Goal: Check status: Check status

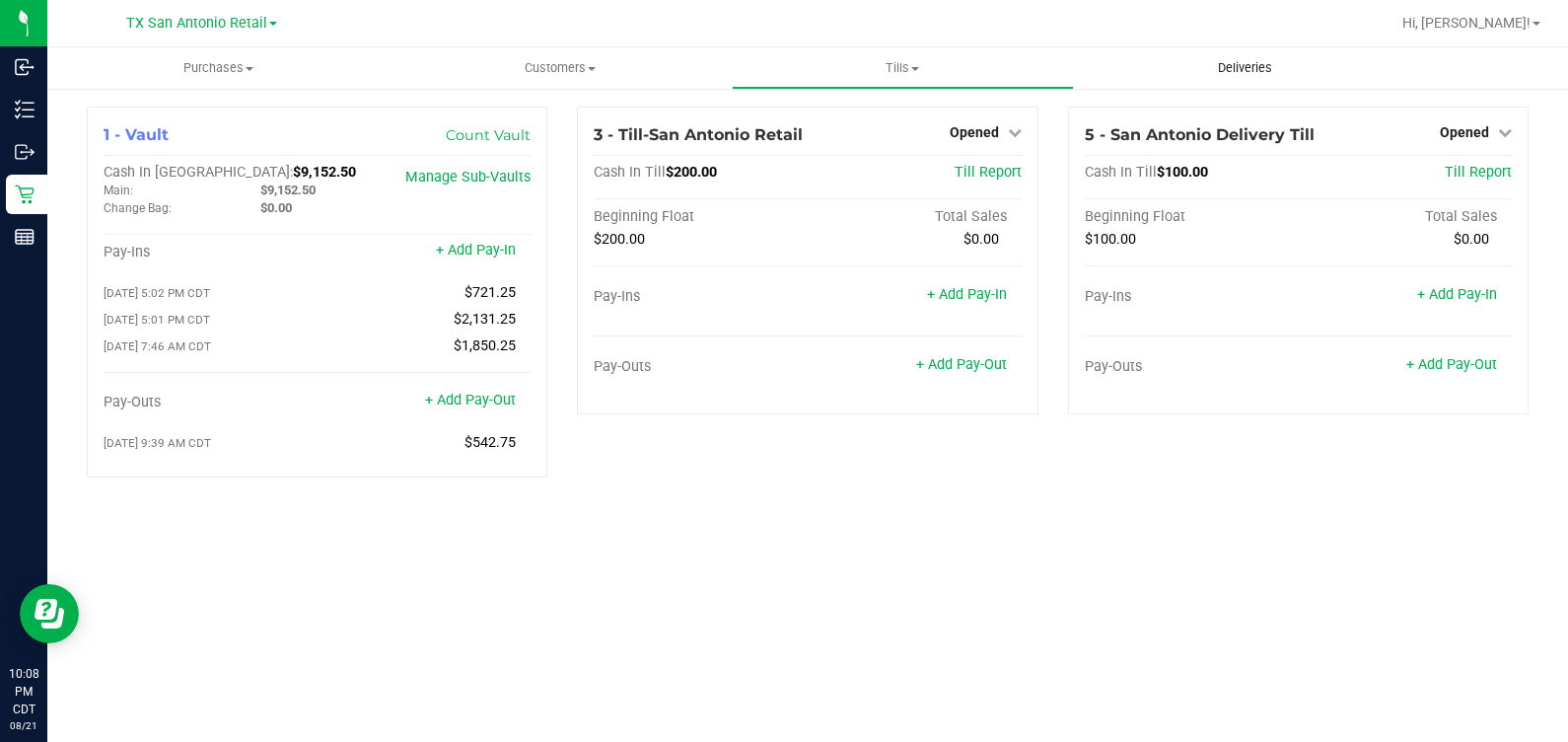
click at [1289, 53] on uib-tab-heading "Deliveries" at bounding box center [1245, 69] width 341 height 40
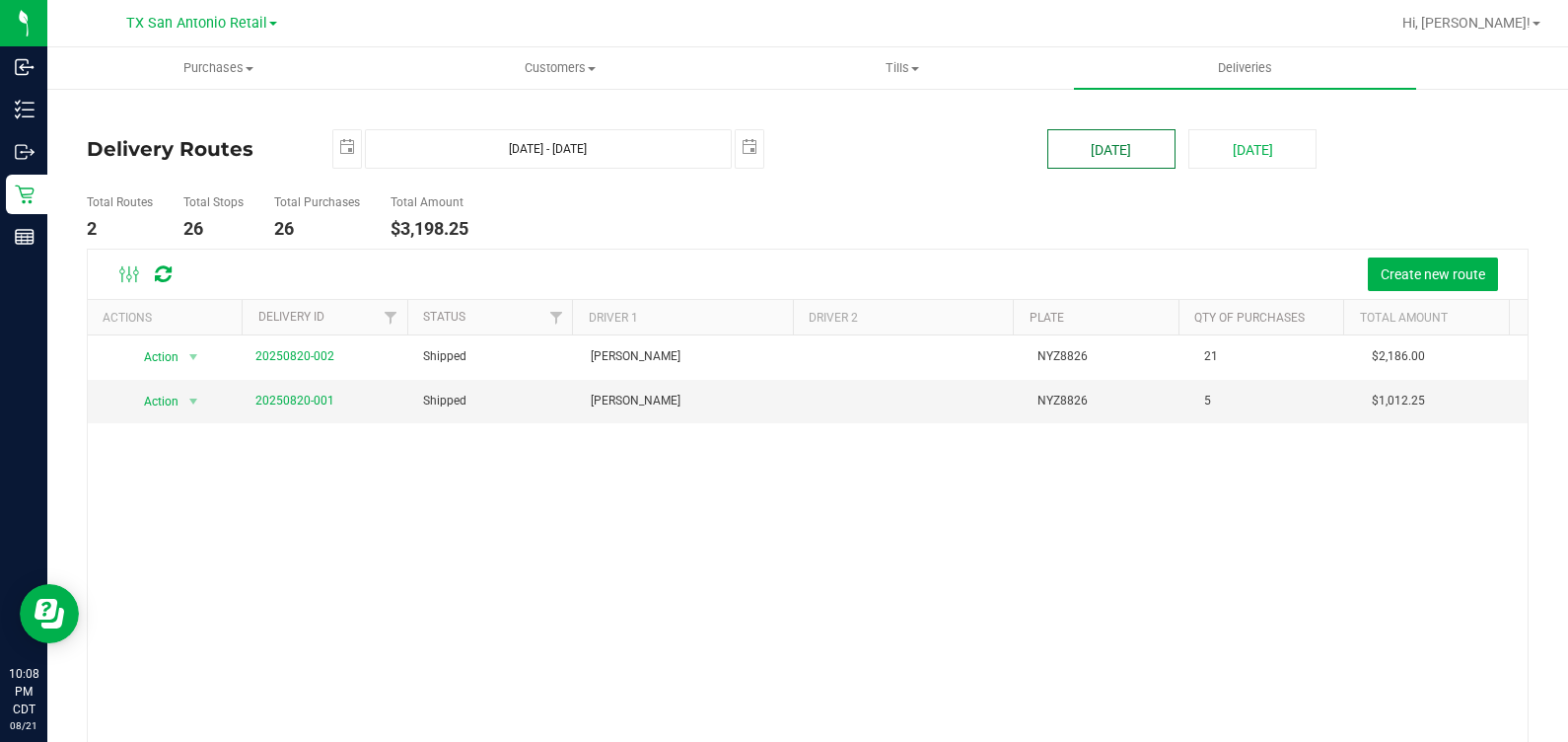
click at [1077, 158] on button "[DATE]" at bounding box center [1111, 149] width 128 height 40
click at [282, 403] on link "20250820-001" at bounding box center [294, 400] width 78 height 14
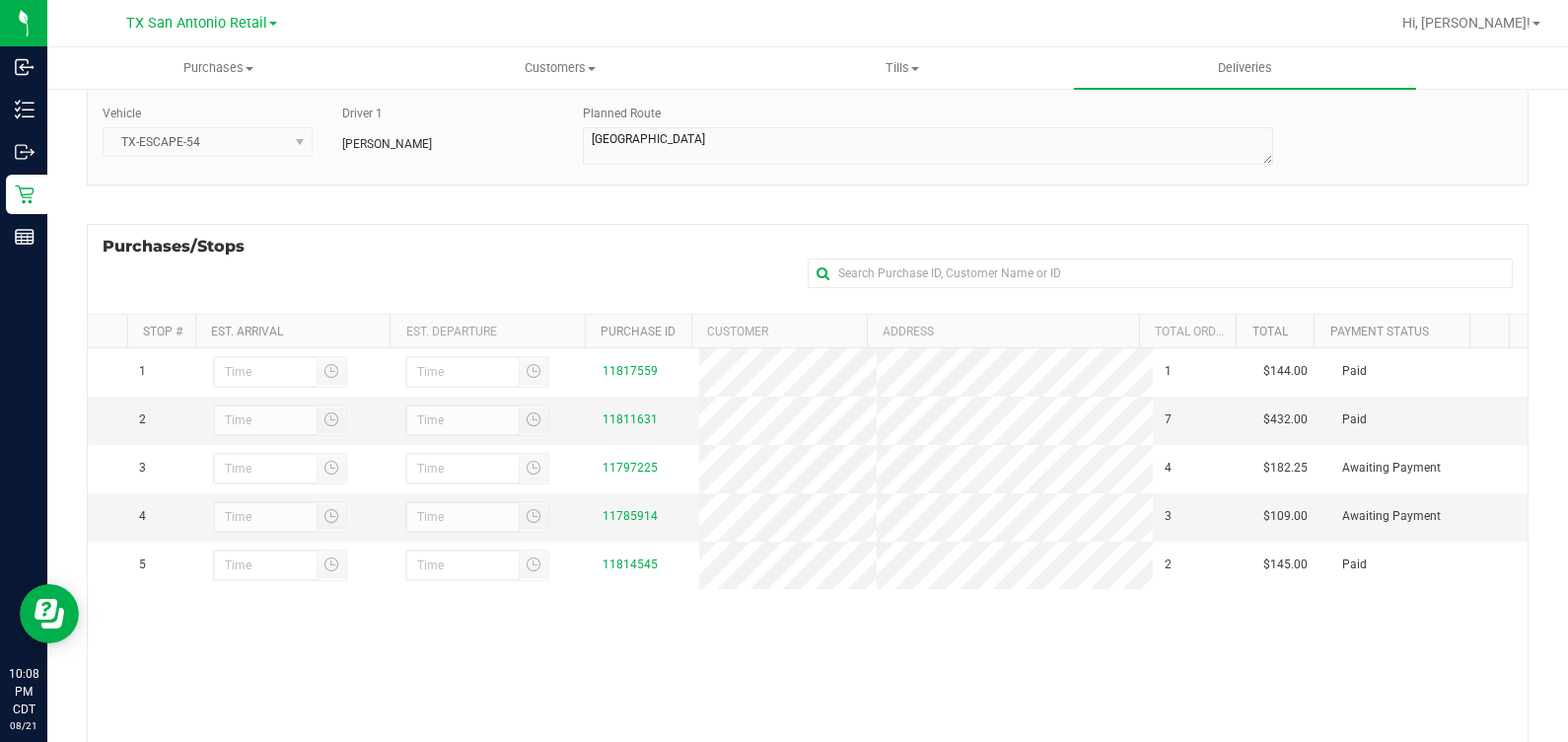
scroll to position [153, 0]
click at [971, 163] on div at bounding box center [927, 145] width 690 height 43
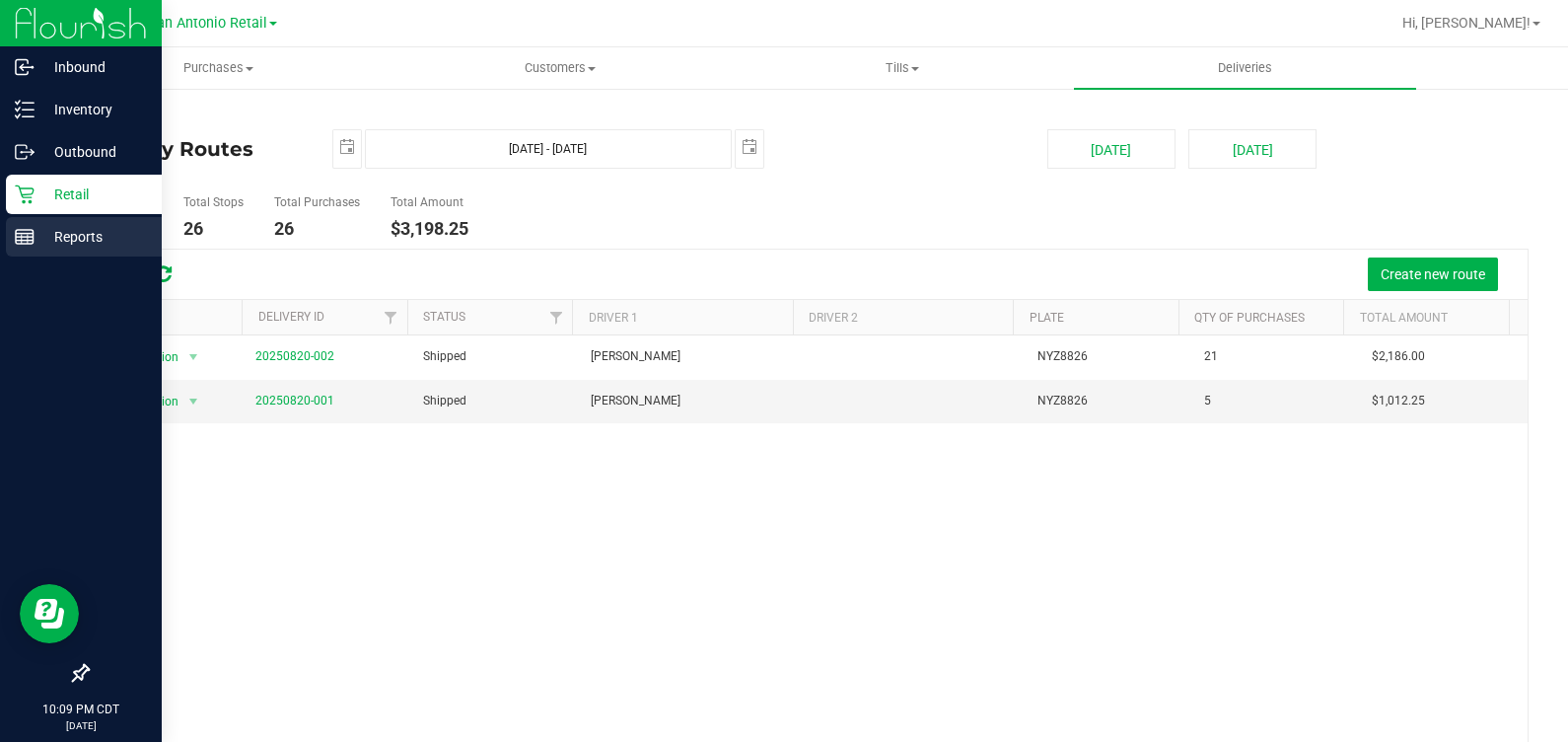
click at [40, 239] on p "Reports" at bounding box center [93, 236] width 118 height 24
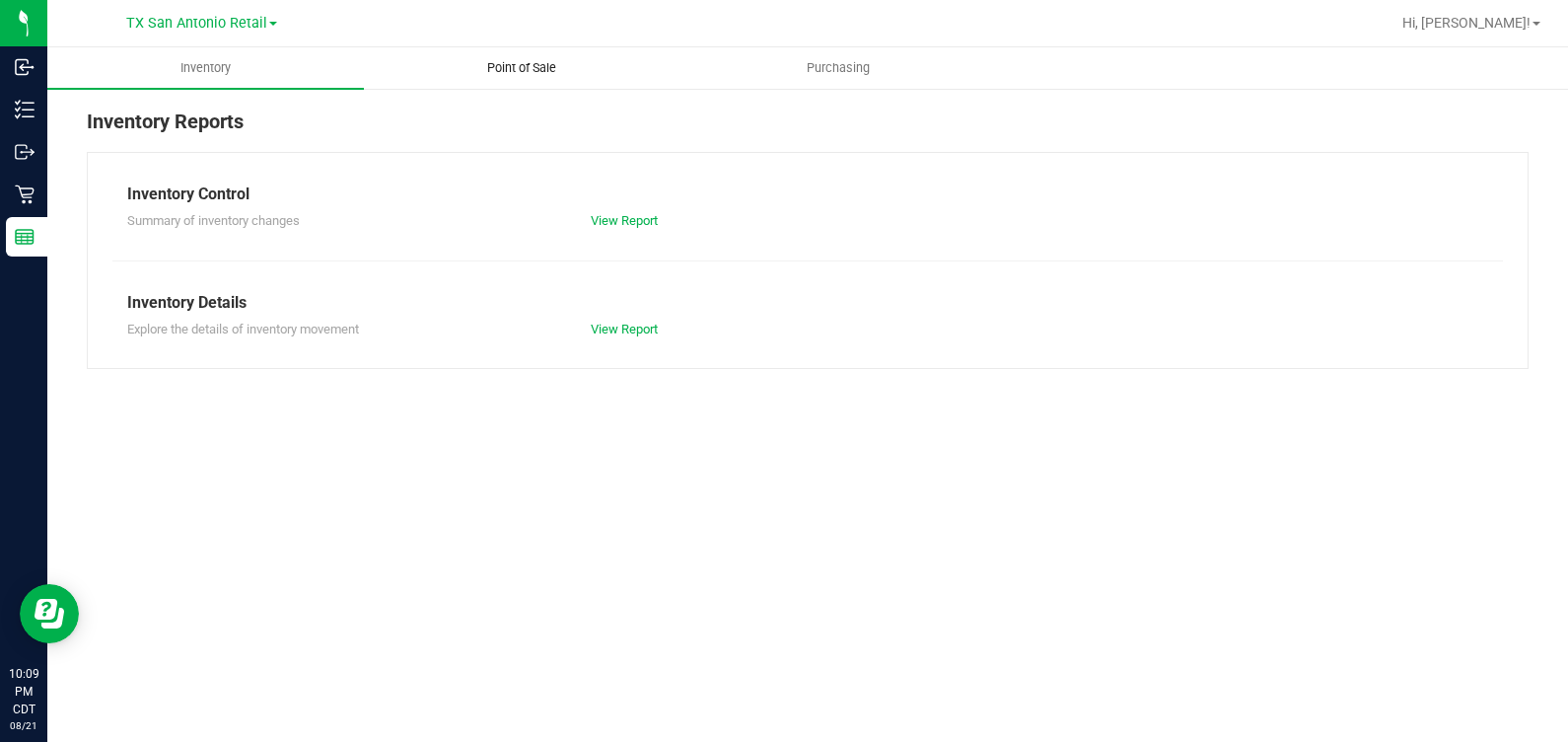
click at [525, 74] on span "Point of Sale" at bounding box center [521, 69] width 122 height 18
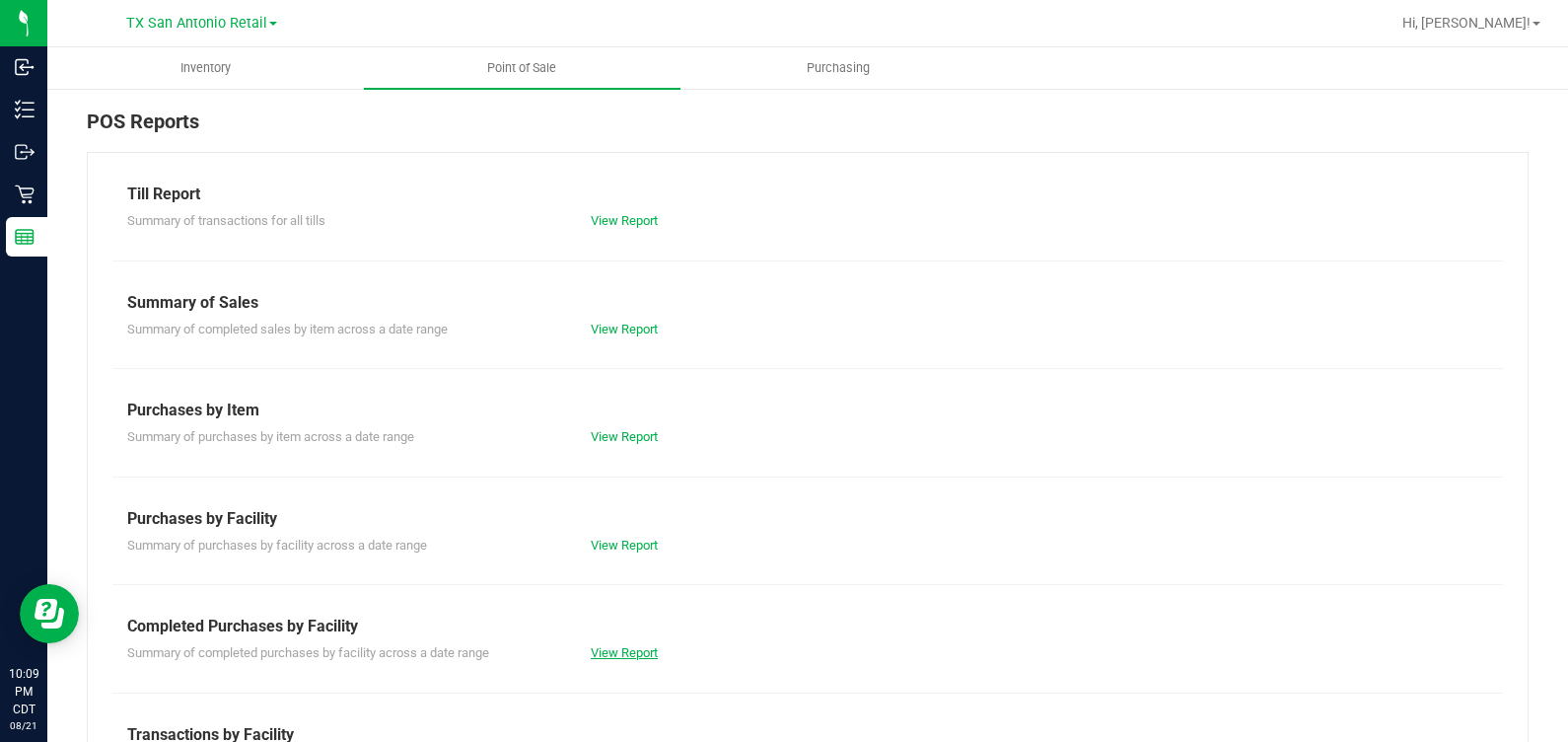
click at [632, 651] on link "View Report" at bounding box center [625, 653] width 68 height 15
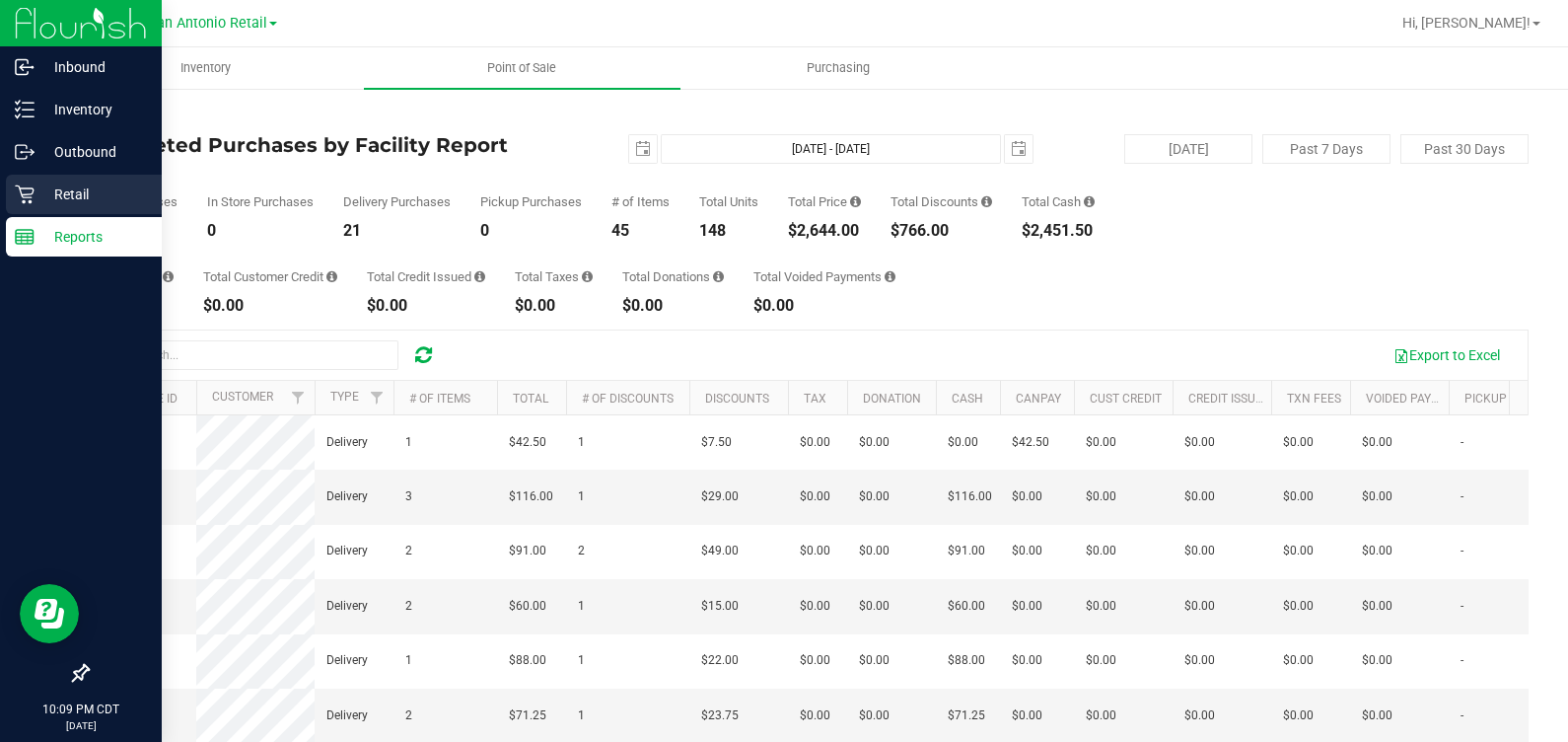
click at [50, 198] on p "Retail" at bounding box center [93, 195] width 118 height 24
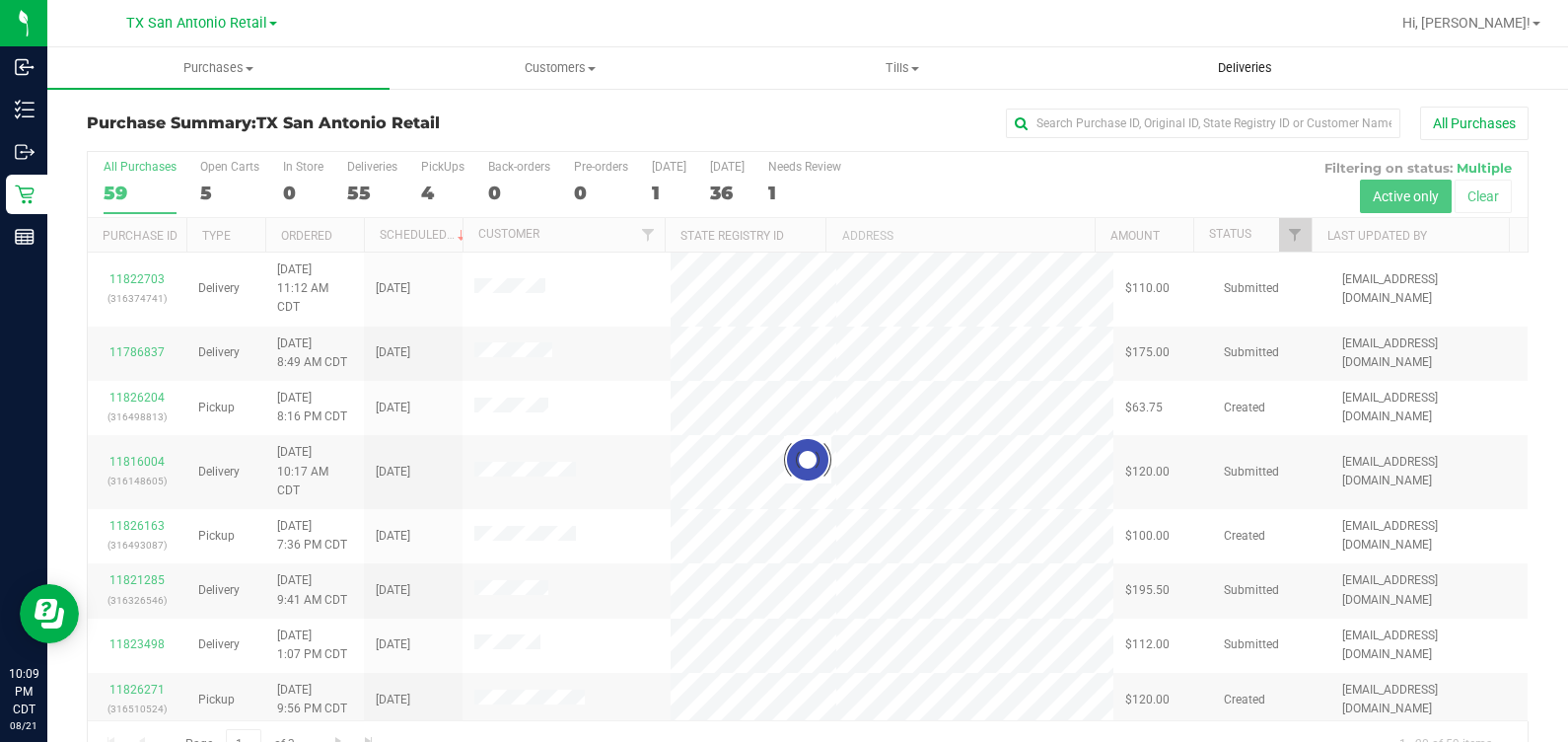
click at [1252, 62] on span "Deliveries" at bounding box center [1245, 69] width 107 height 18
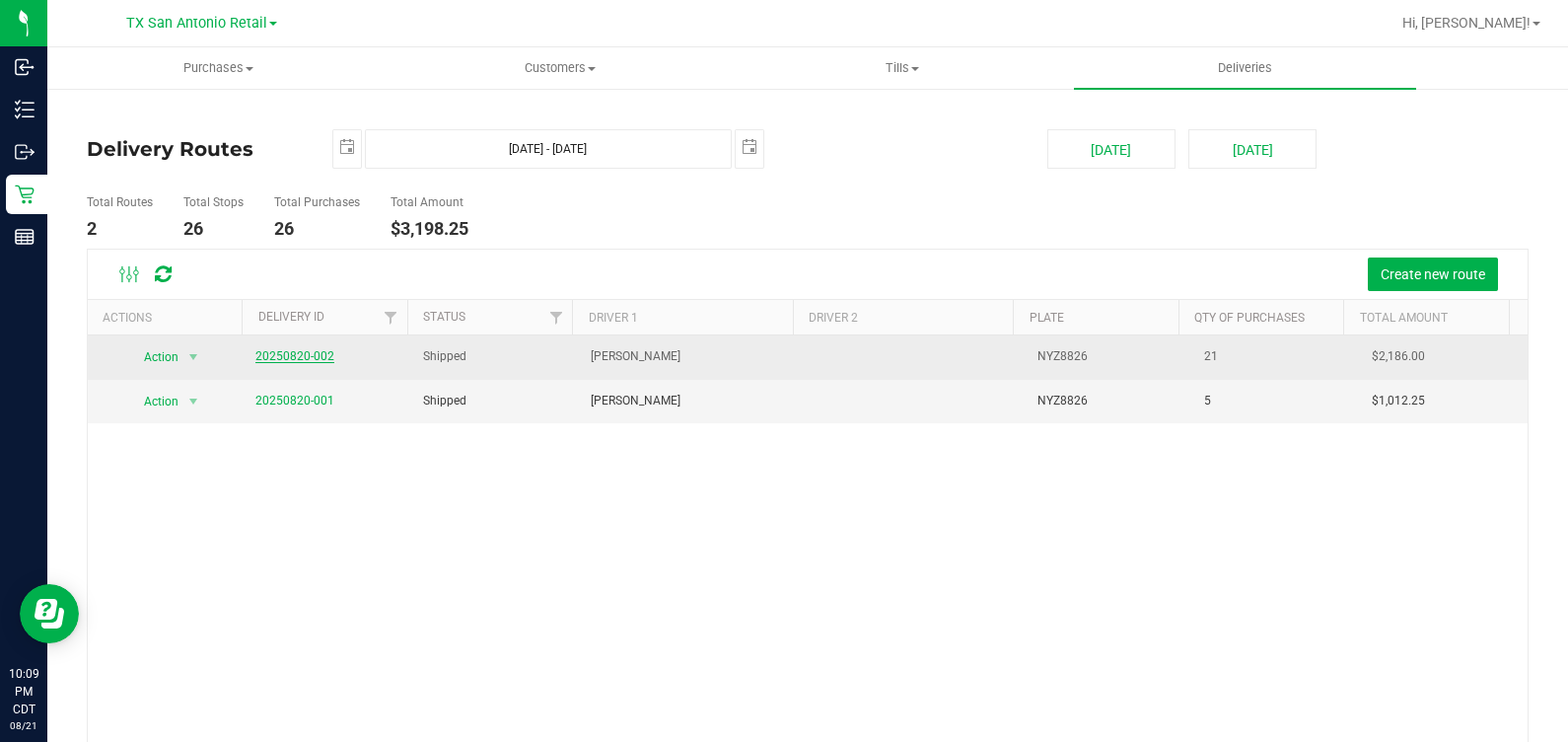
click at [296, 359] on link "20250820-002" at bounding box center [294, 357] width 78 height 14
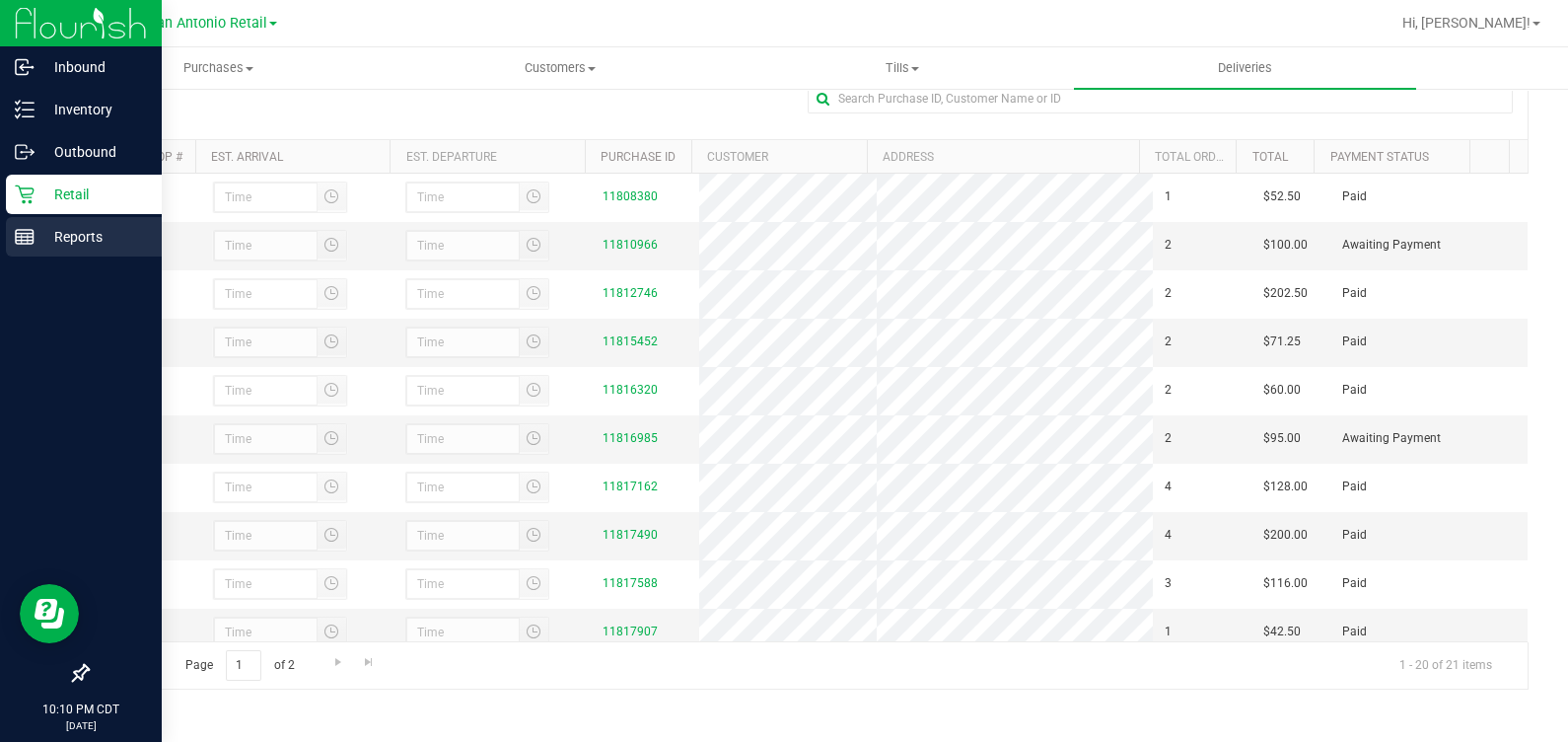
click at [6, 256] on link "Reports" at bounding box center [80, 238] width 162 height 43
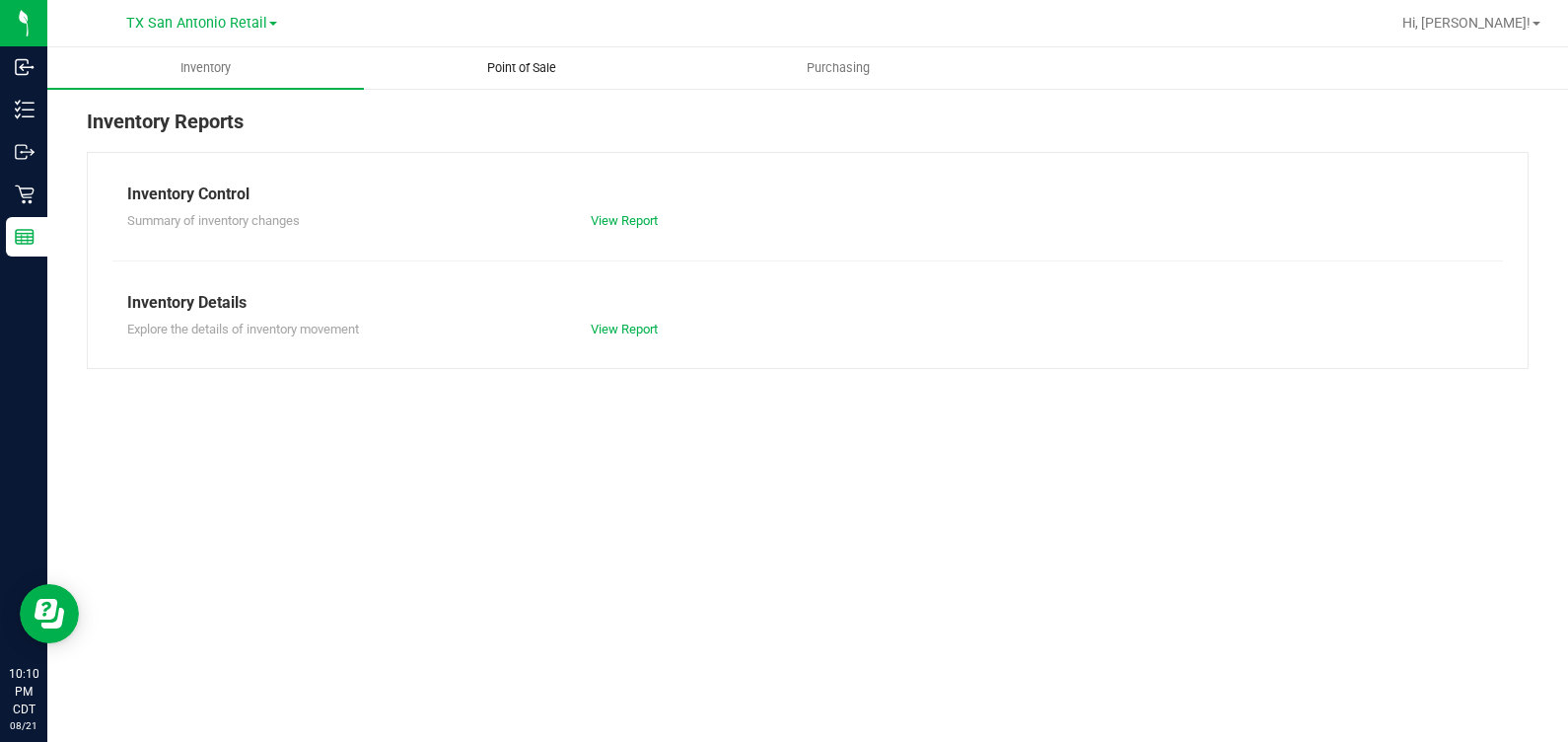
click at [531, 56] on uib-tab-heading "Point of Sale" at bounding box center [521, 69] width 315 height 40
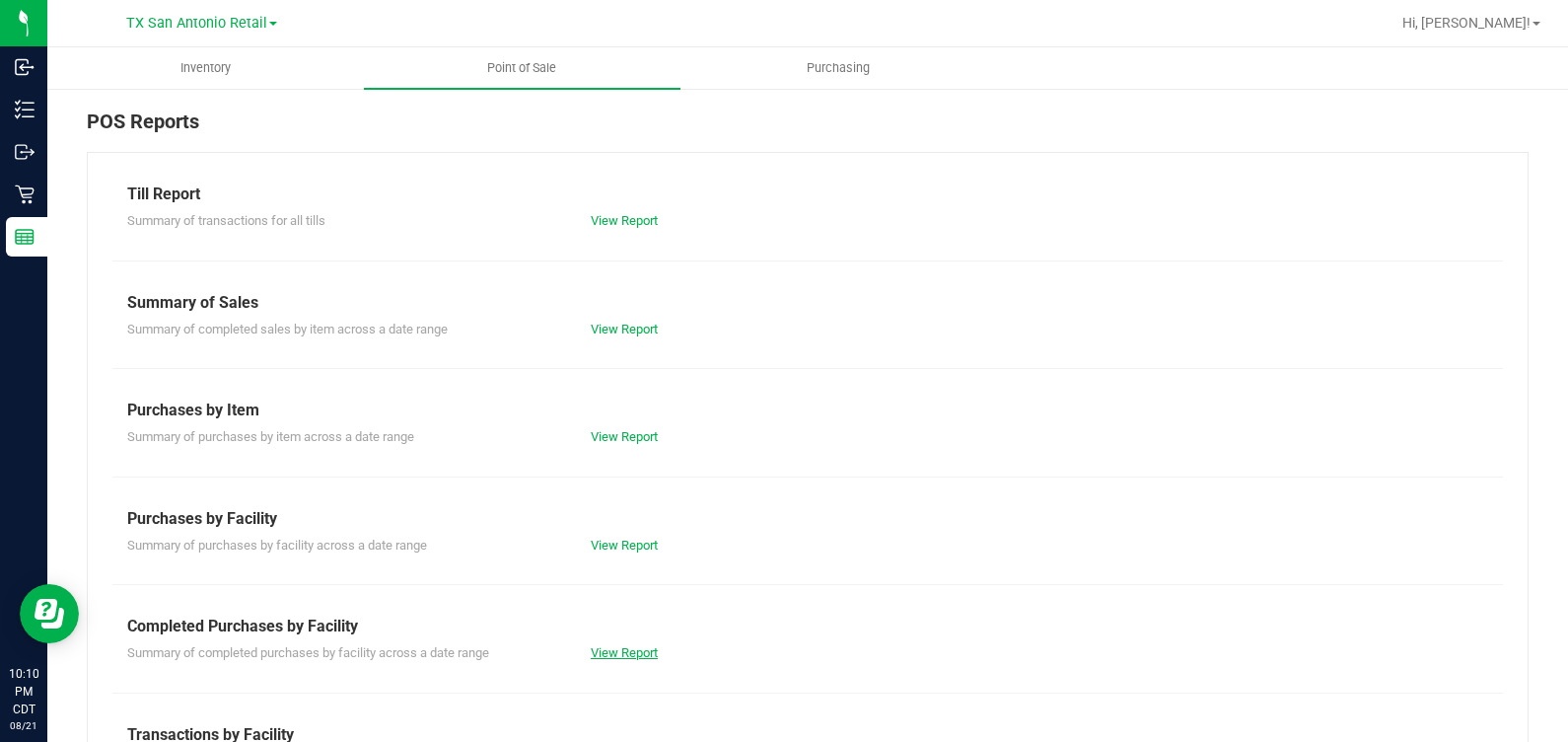
click at [635, 653] on link "View Report" at bounding box center [625, 653] width 68 height 15
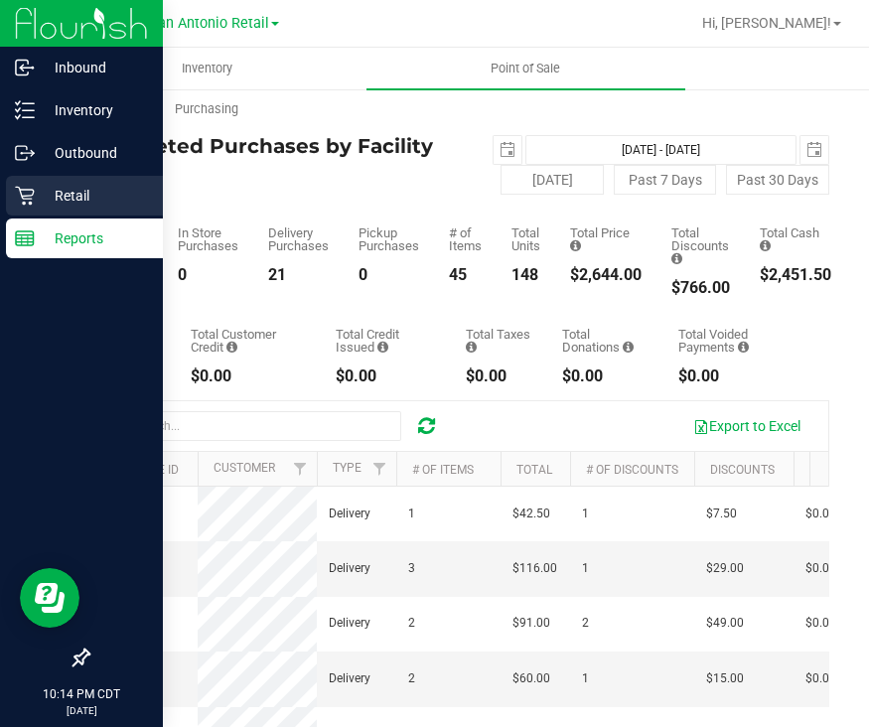
click at [49, 201] on p "Retail" at bounding box center [94, 196] width 119 height 24
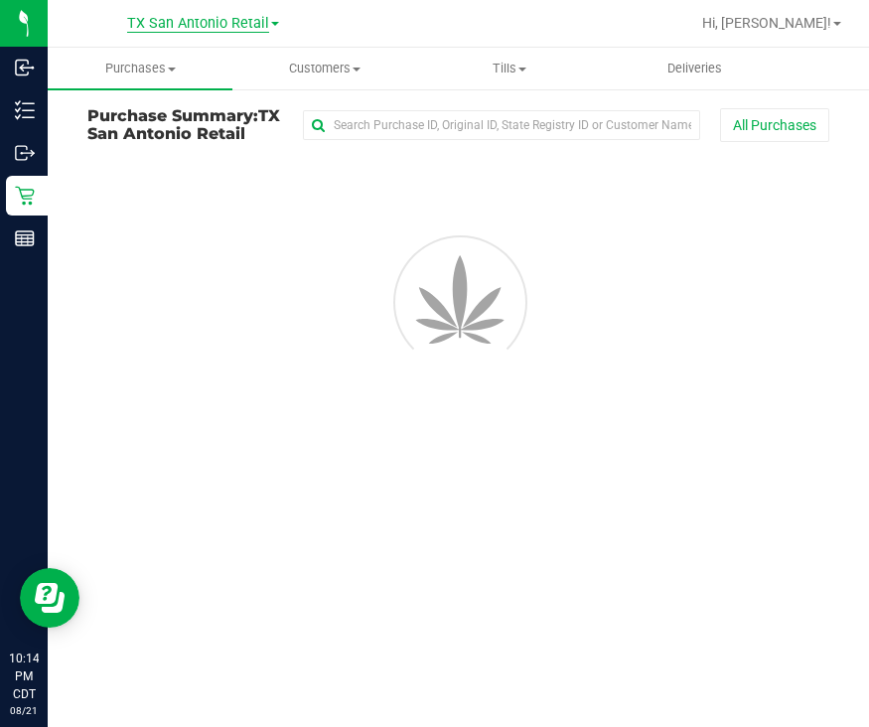
click at [222, 23] on span "TX San Antonio Retail" at bounding box center [198, 24] width 142 height 18
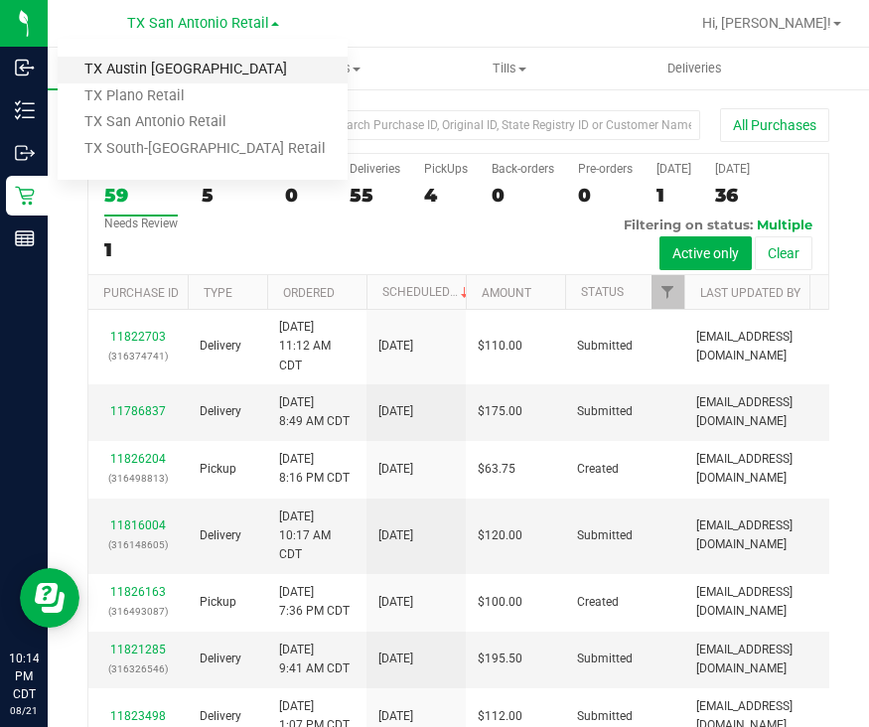
click at [128, 69] on link "TX Austin [GEOGRAPHIC_DATA]" at bounding box center [203, 70] width 290 height 27
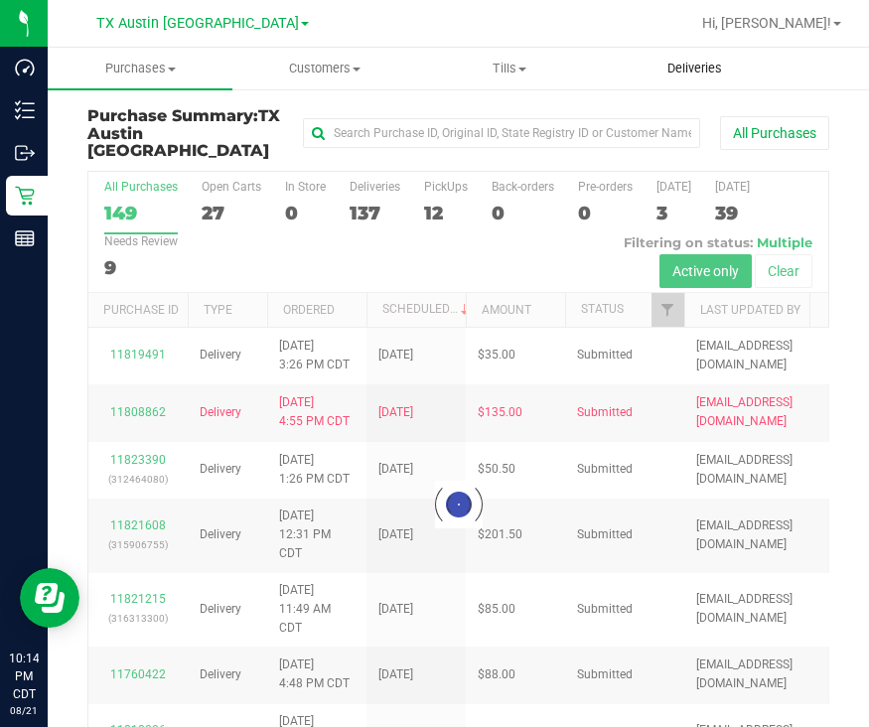
click at [680, 62] on span "Deliveries" at bounding box center [695, 69] width 108 height 18
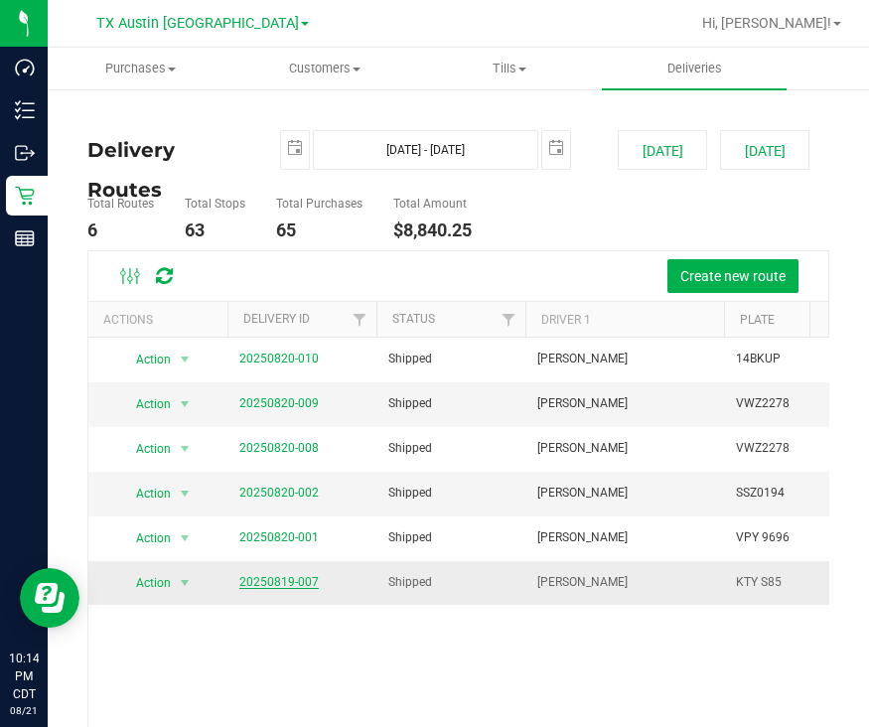
click at [265, 583] on link "20250819-007" at bounding box center [278, 582] width 79 height 14
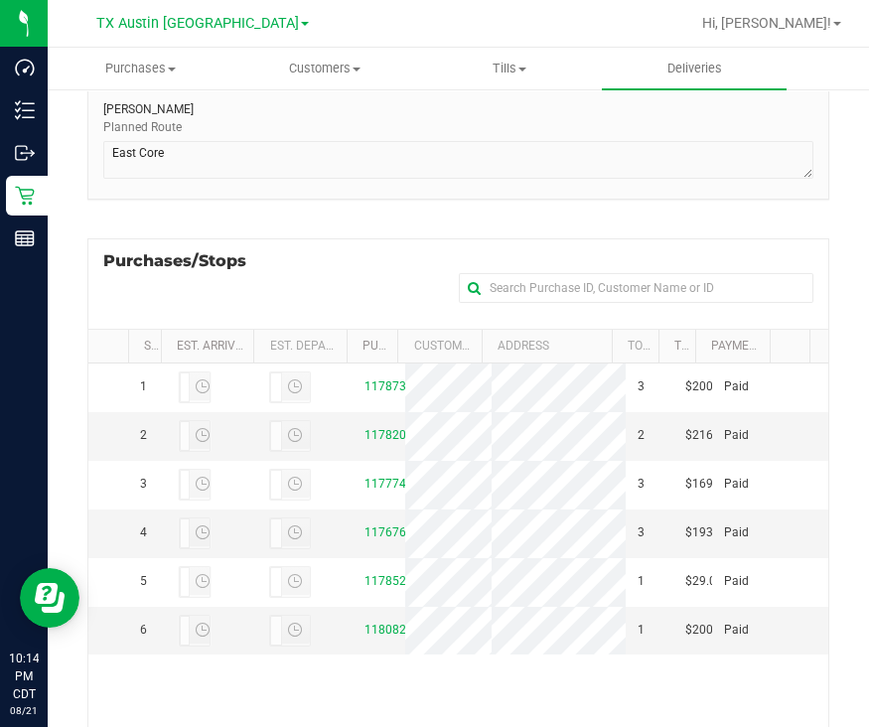
scroll to position [249, 0]
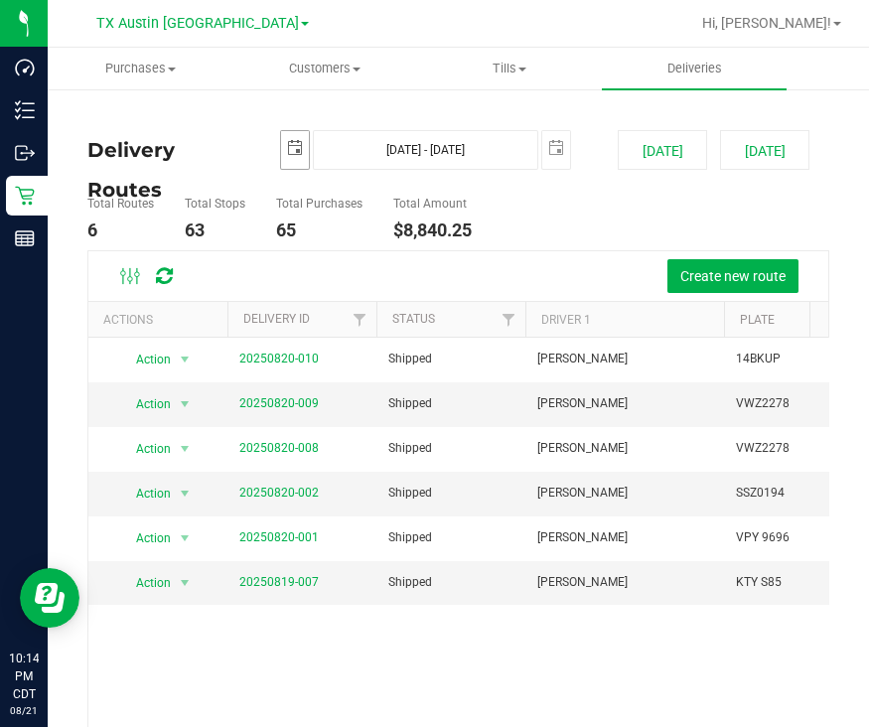
click at [293, 149] on span "select" at bounding box center [295, 148] width 16 height 16
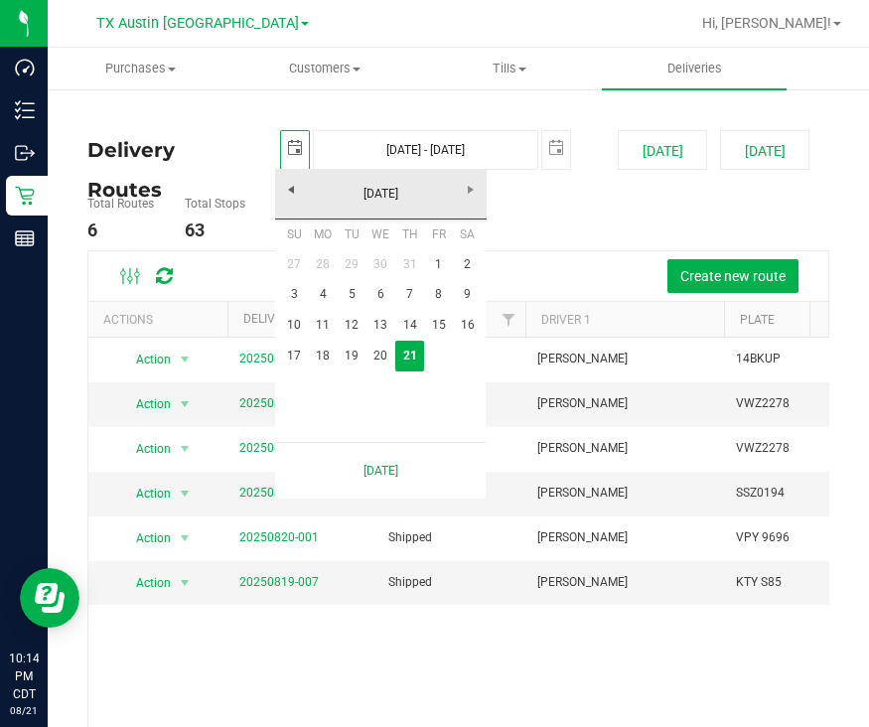
scroll to position [0, 49]
click at [384, 358] on link "20" at bounding box center [381, 356] width 29 height 31
type input "[DATE]"
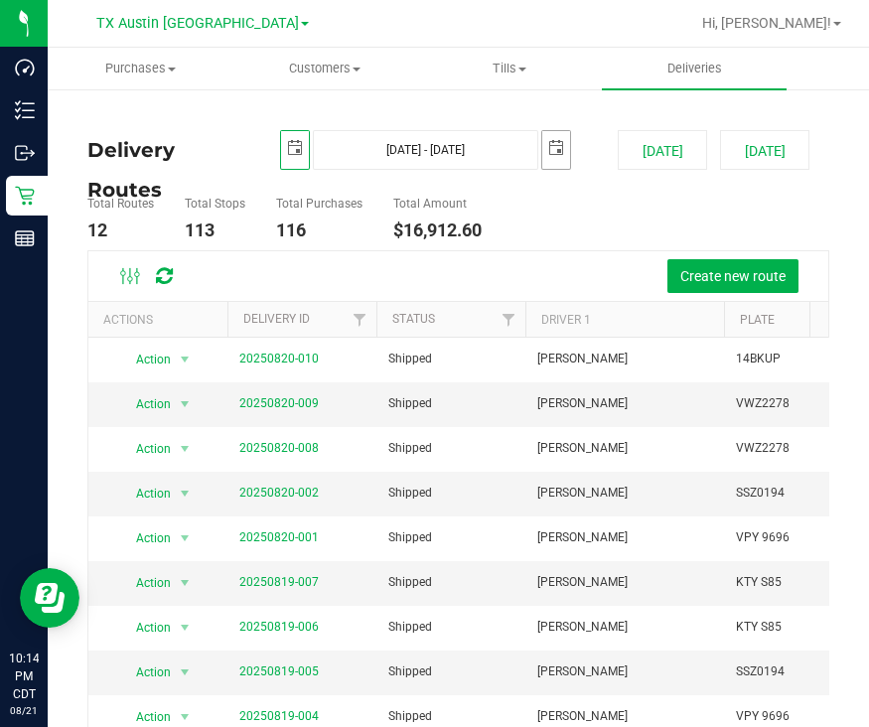
click at [548, 146] on span "select" at bounding box center [556, 148] width 16 height 16
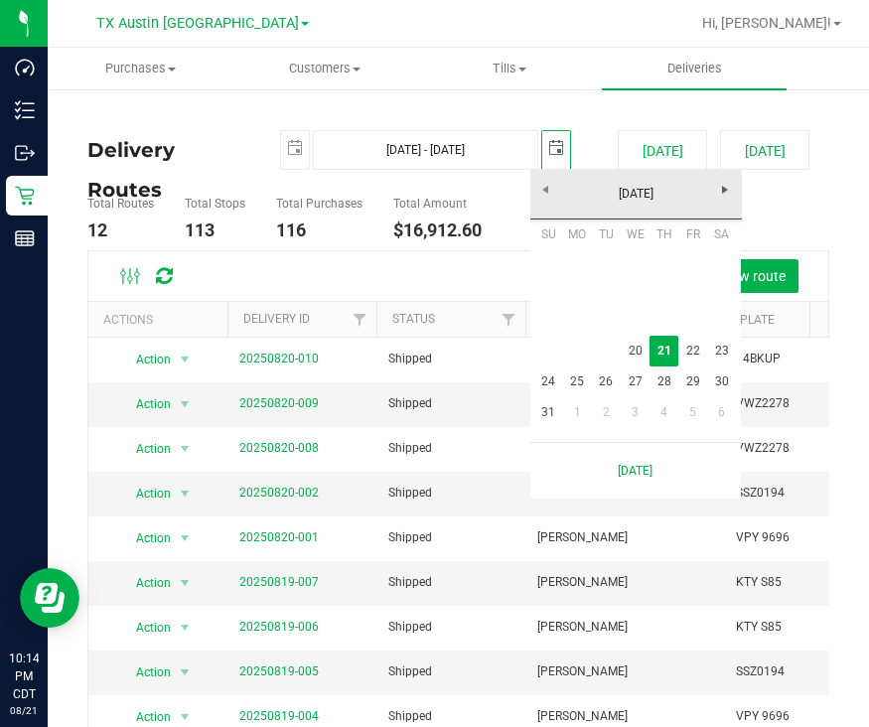
scroll to position [0, 49]
click at [640, 356] on link "20" at bounding box center [635, 351] width 29 height 31
type input "[DATE] - [DATE]"
type input "[DATE]"
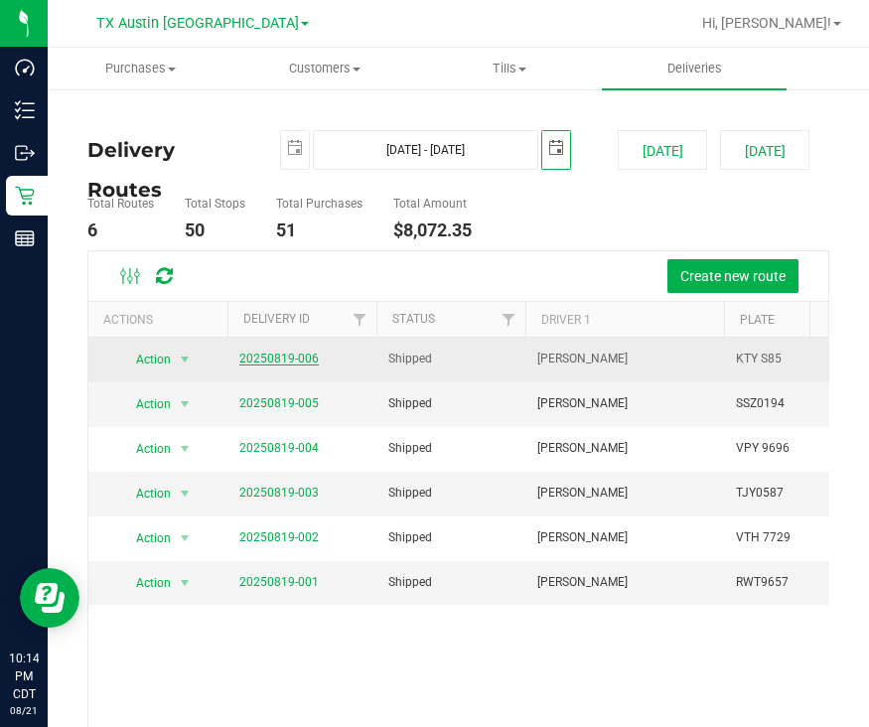
click at [280, 356] on link "20250819-006" at bounding box center [278, 359] width 79 height 14
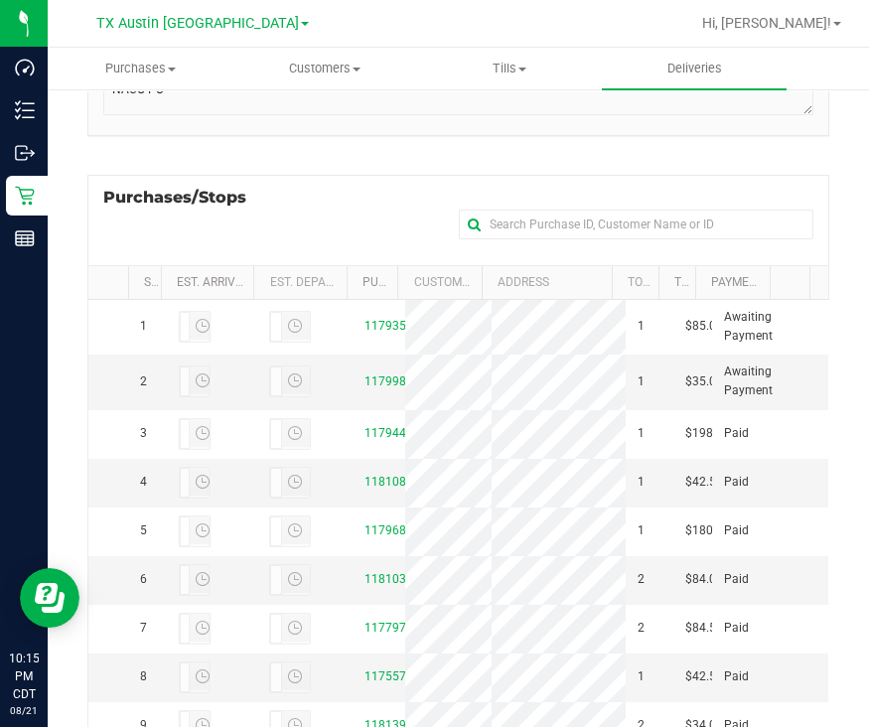
scroll to position [329, 0]
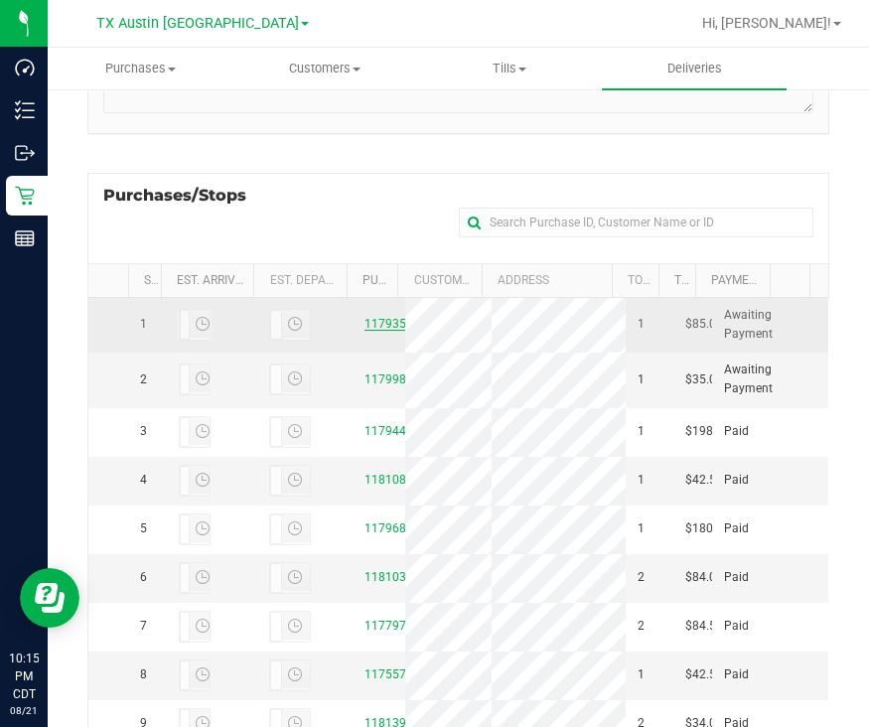
click at [365, 331] on link "11793553" at bounding box center [393, 324] width 56 height 14
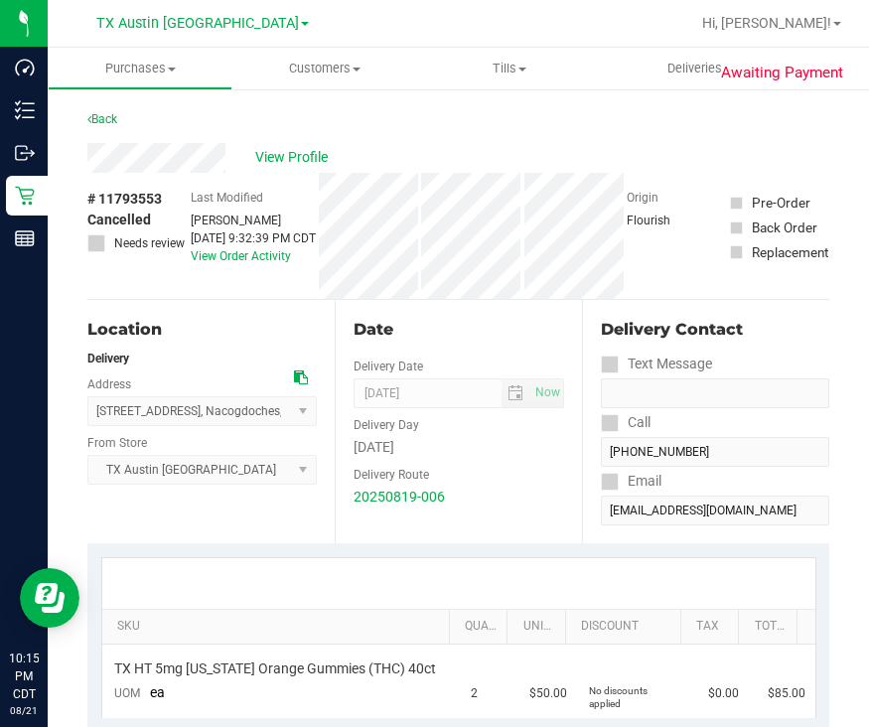
click at [684, 275] on div "Origin Flourish" at bounding box center [676, 236] width 99 height 126
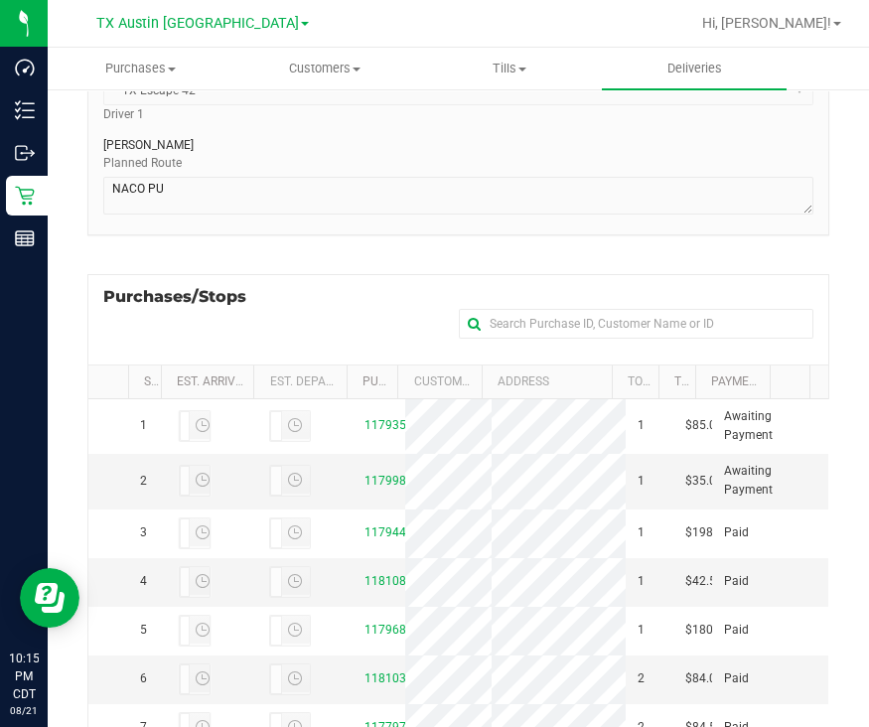
scroll to position [287, 0]
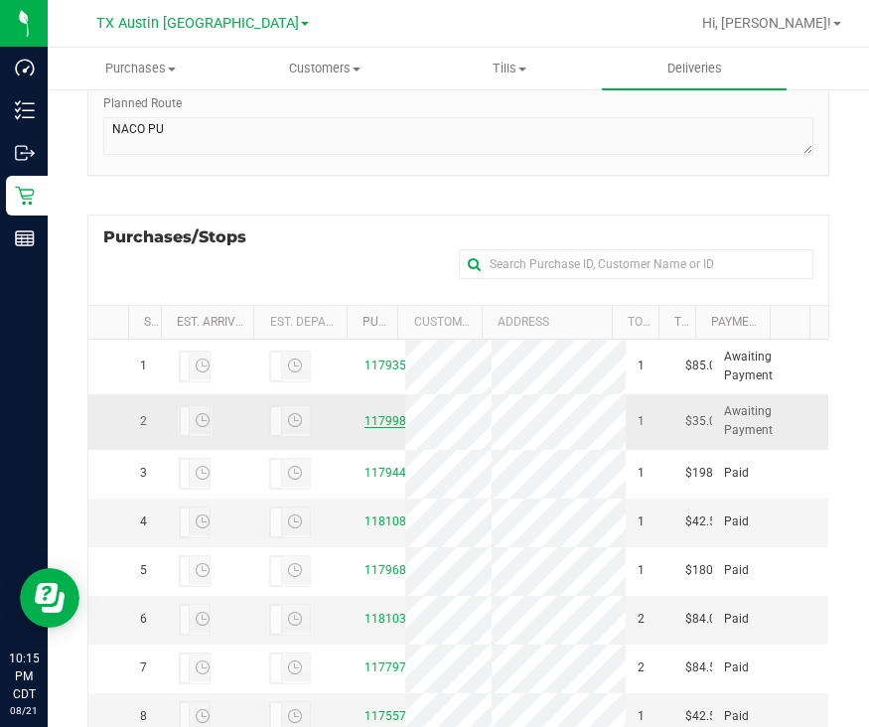
click at [365, 428] on link "11799822" at bounding box center [393, 421] width 56 height 14
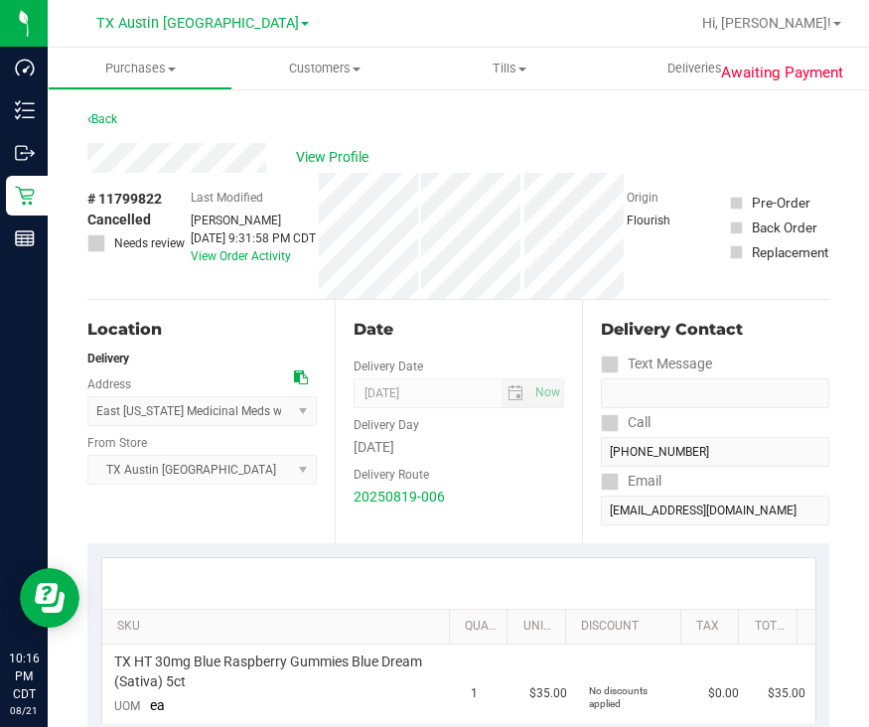
click at [651, 280] on div "Origin Flourish" at bounding box center [676, 236] width 99 height 126
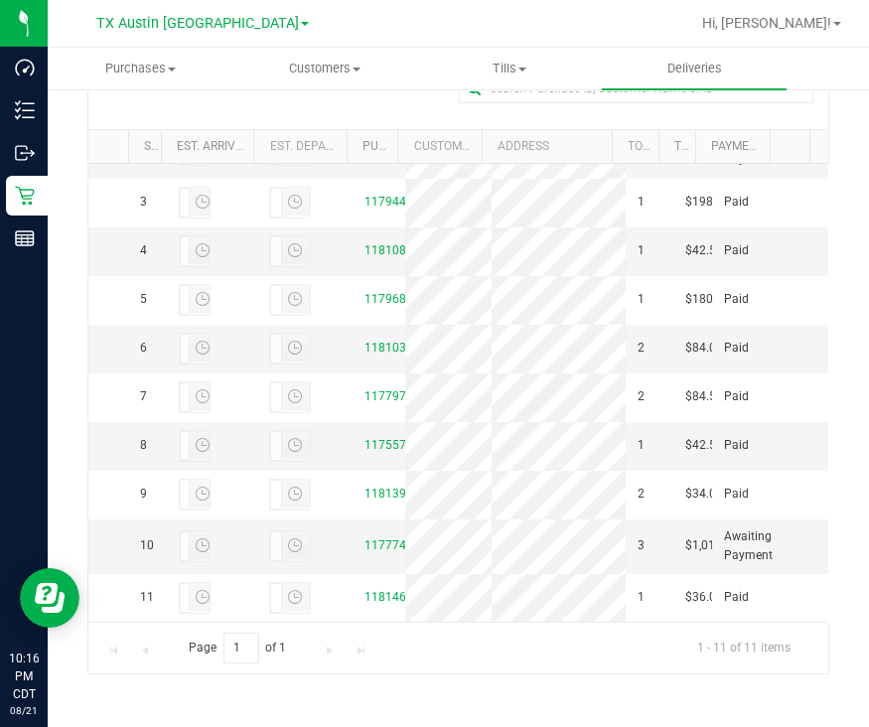
scroll to position [659, 0]
click at [373, 538] on link "11777448" at bounding box center [393, 545] width 56 height 14
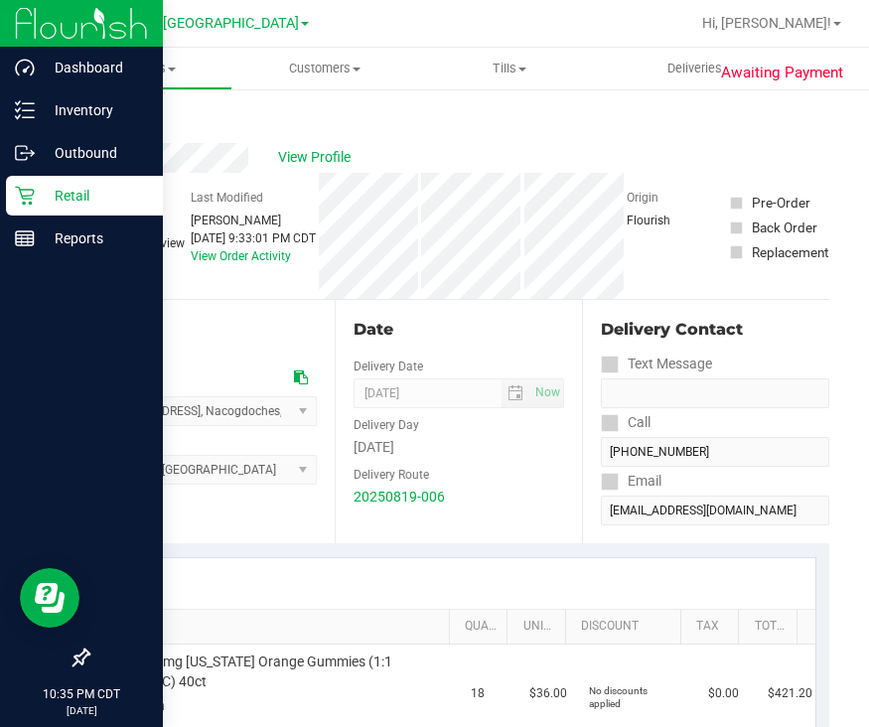
click at [49, 216] on link "Retail" at bounding box center [81, 197] width 163 height 43
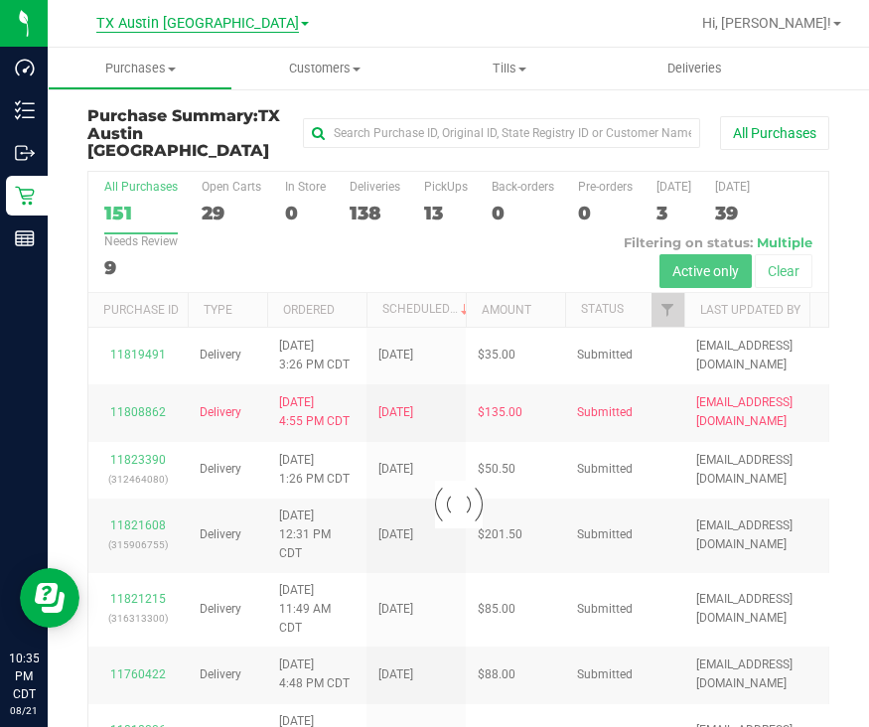
click at [229, 20] on span "TX Austin [GEOGRAPHIC_DATA]" at bounding box center [197, 24] width 203 height 18
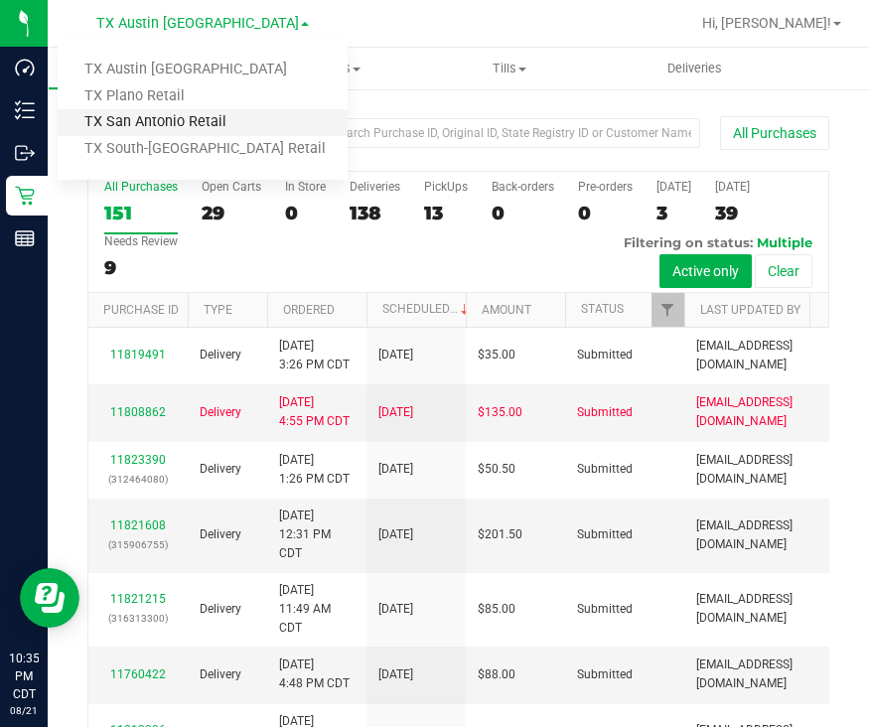
click at [230, 121] on link "TX San Antonio Retail" at bounding box center [203, 122] width 290 height 27
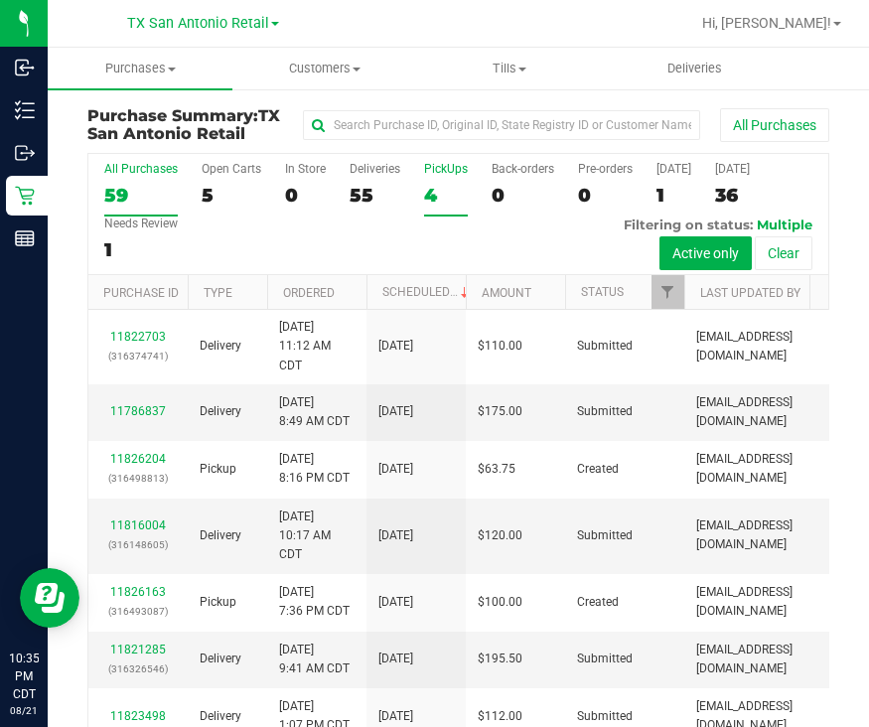
click at [447, 194] on div "4" at bounding box center [446, 195] width 44 height 23
click at [0, 0] on input "PickUps 4" at bounding box center [0, 0] width 0 height 0
